Goal: Transaction & Acquisition: Book appointment/travel/reservation

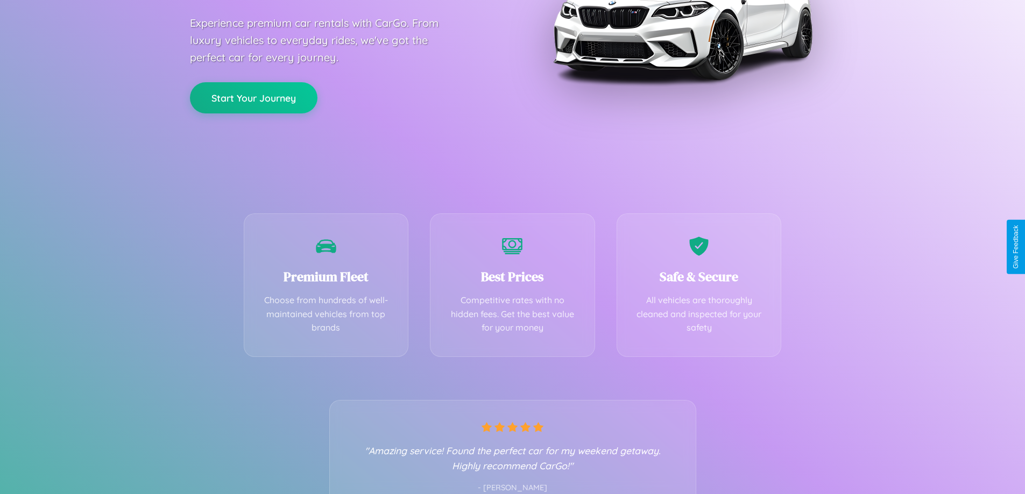
scroll to position [212, 0]
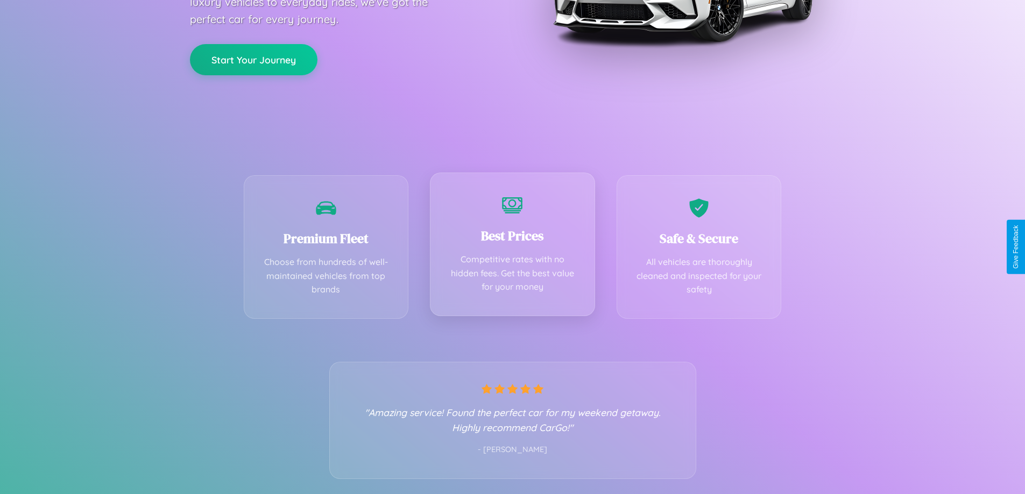
click at [512, 247] on div "Best Prices Competitive rates with no hidden fees. Get the best value for your …" at bounding box center [512, 245] width 165 height 144
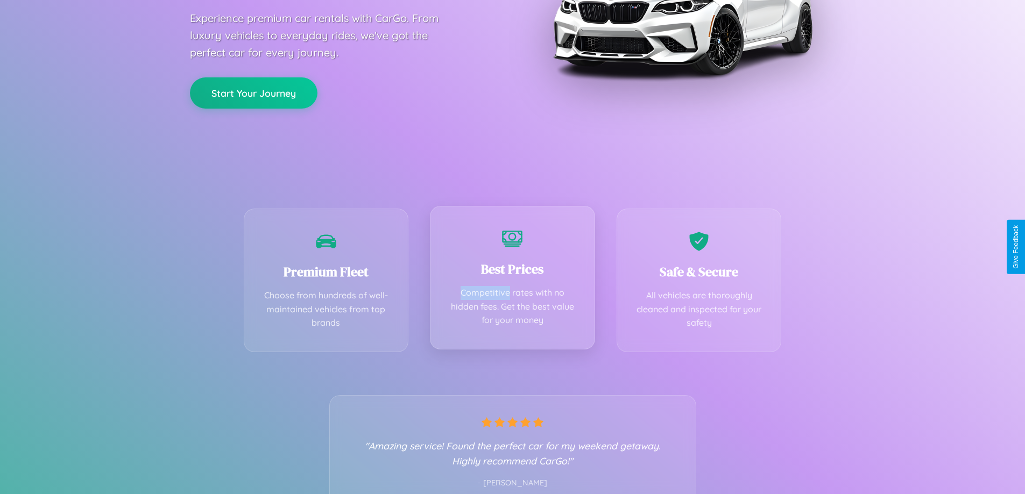
scroll to position [0, 0]
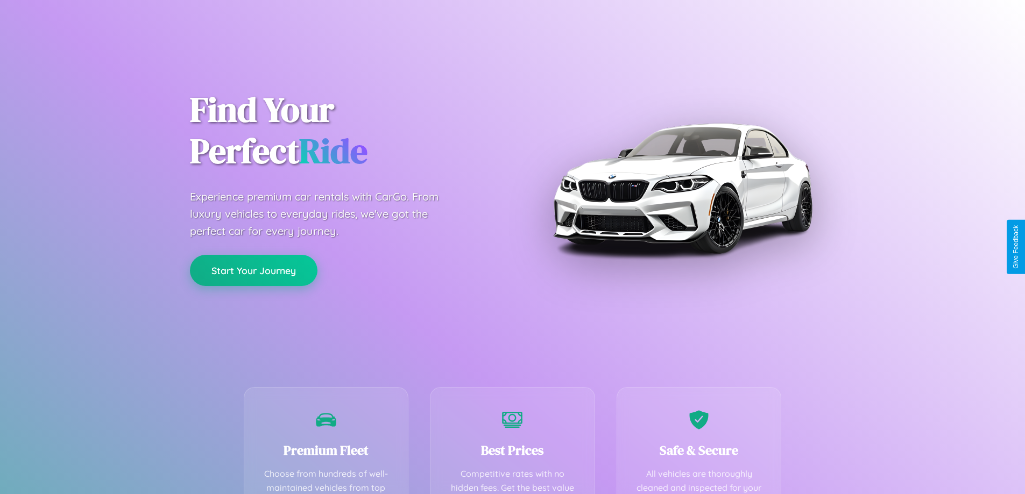
click at [253, 270] on button "Start Your Journey" at bounding box center [253, 270] width 127 height 31
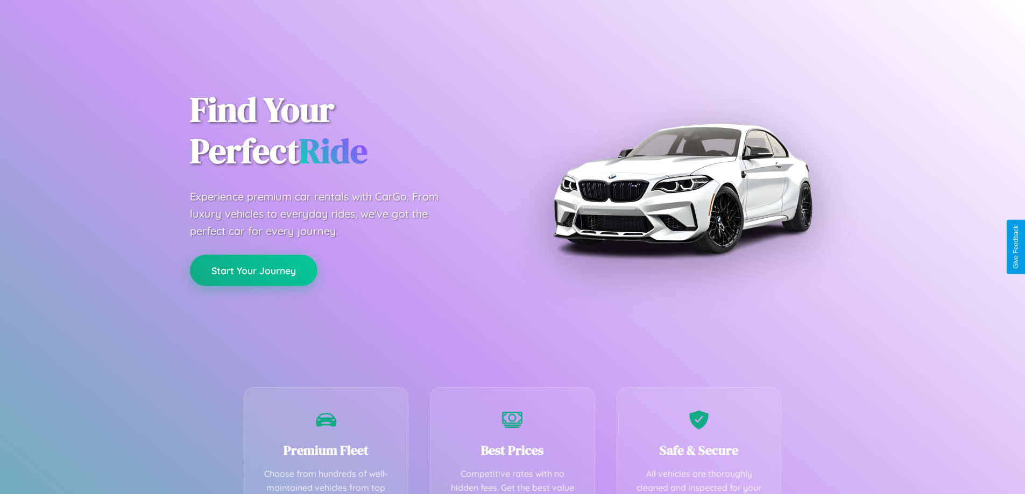
click at [253, 270] on button "Start Your Journey" at bounding box center [253, 270] width 127 height 31
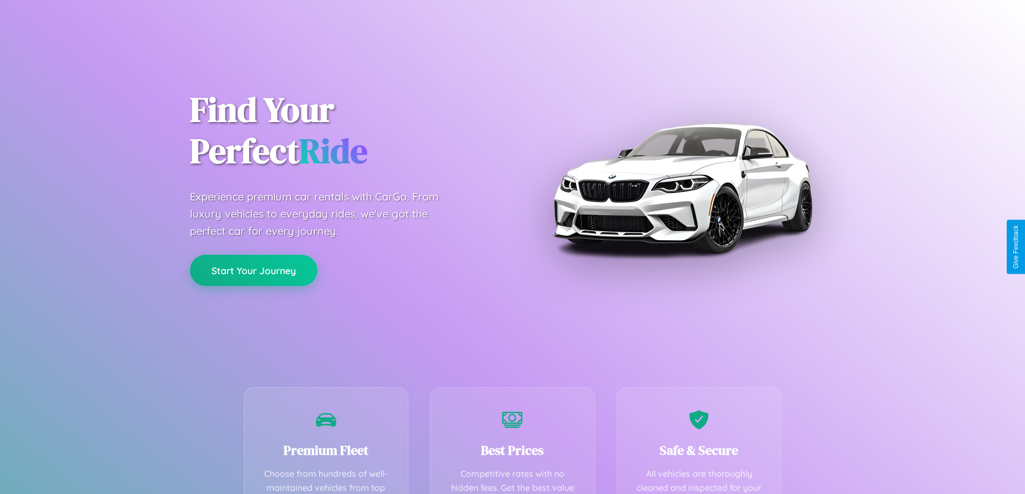
click at [253, 270] on button "Start Your Journey" at bounding box center [253, 270] width 127 height 31
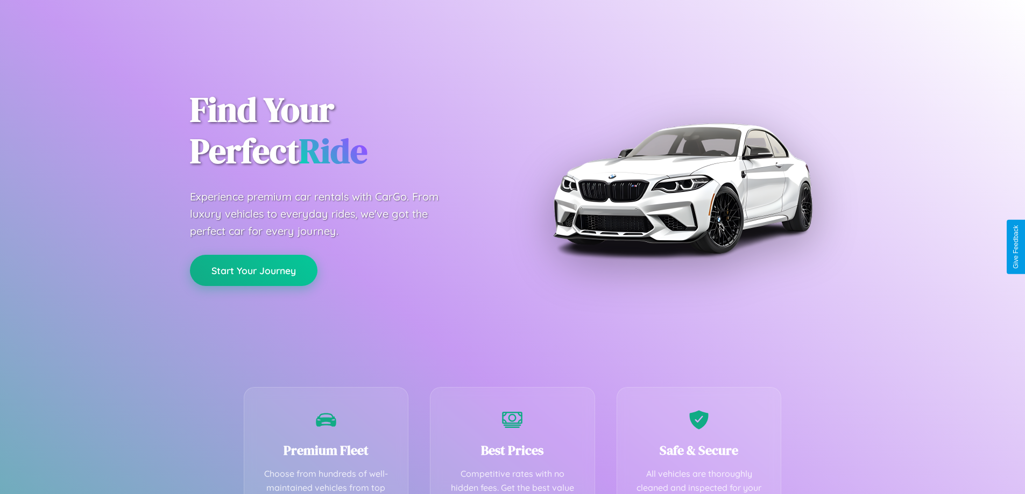
click at [253, 270] on button "Start Your Journey" at bounding box center [253, 270] width 127 height 31
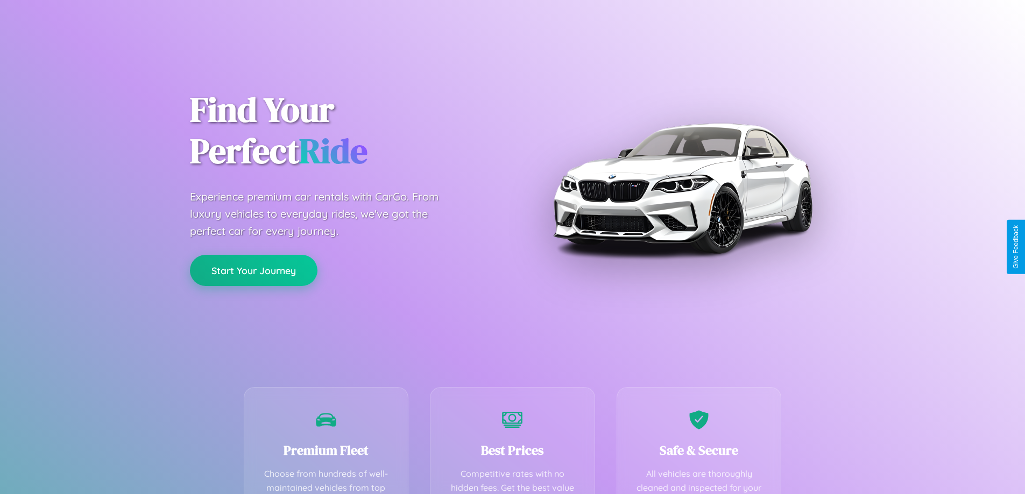
click at [253, 270] on button "Start Your Journey" at bounding box center [253, 270] width 127 height 31
